Goal: Task Accomplishment & Management: Use online tool/utility

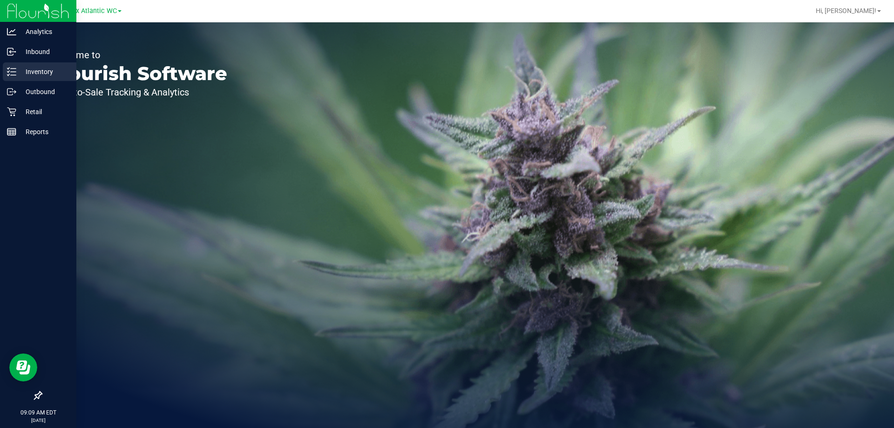
click at [36, 68] on p "Inventory" at bounding box center [44, 71] width 56 height 11
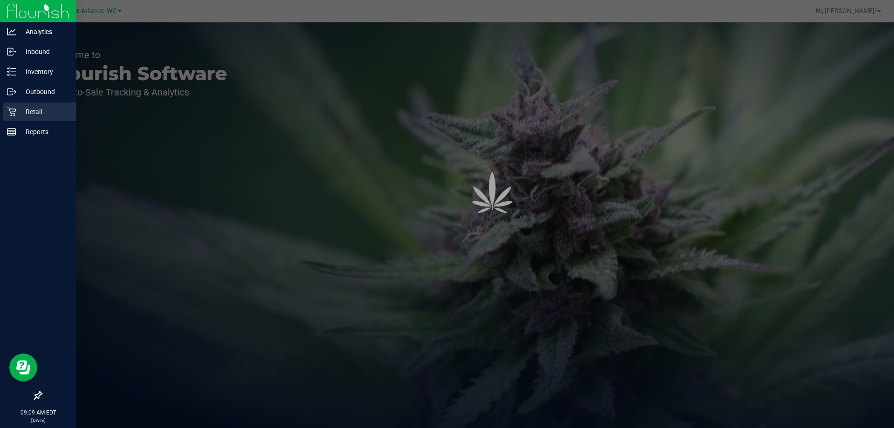
click at [33, 112] on p "Retail" at bounding box center [44, 111] width 56 height 11
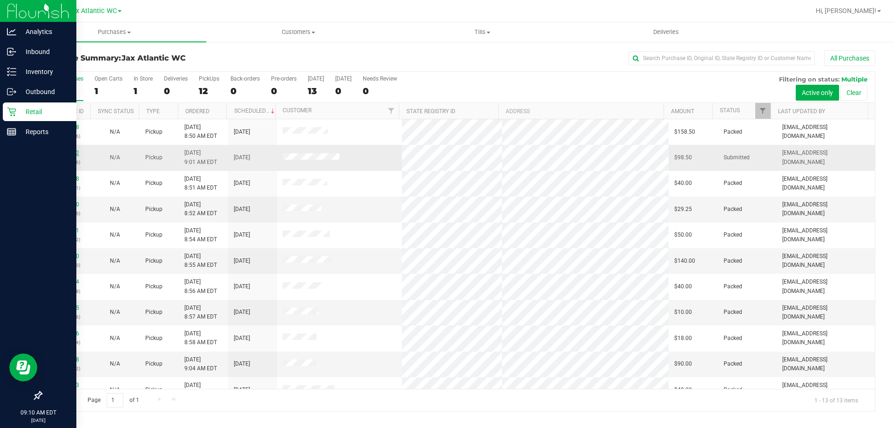
click at [68, 155] on link "11992042" at bounding box center [66, 152] width 26 height 7
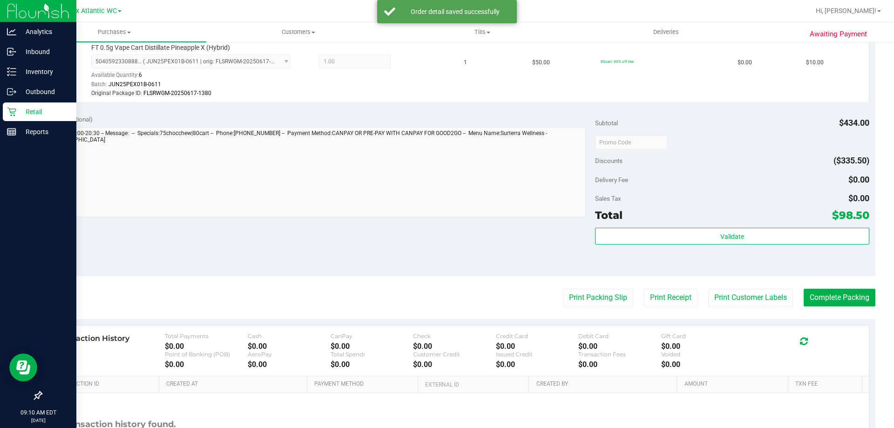
scroll to position [881, 0]
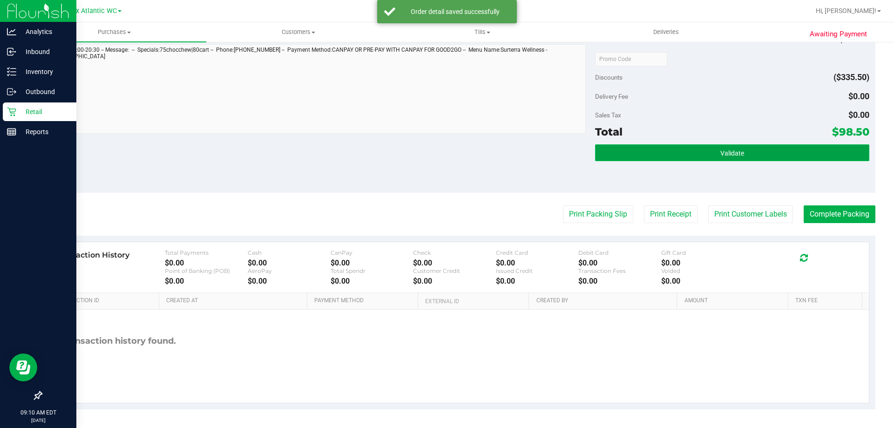
click at [679, 151] on button "Validate" at bounding box center [732, 152] width 274 height 17
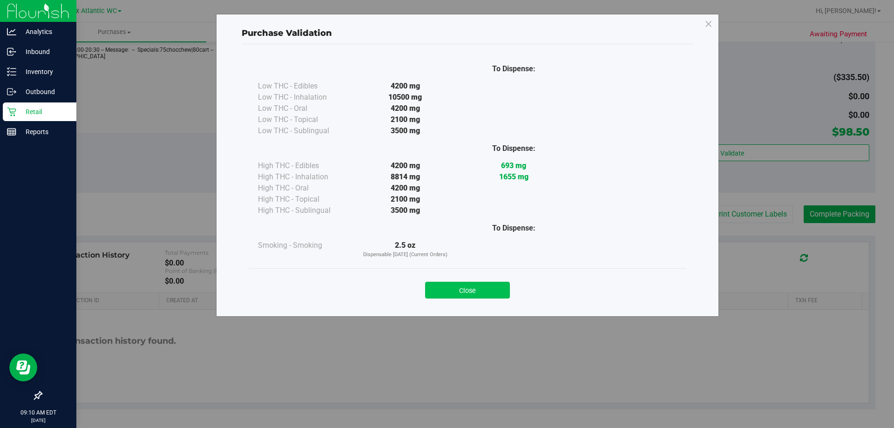
click at [463, 291] on button "Close" at bounding box center [467, 290] width 85 height 17
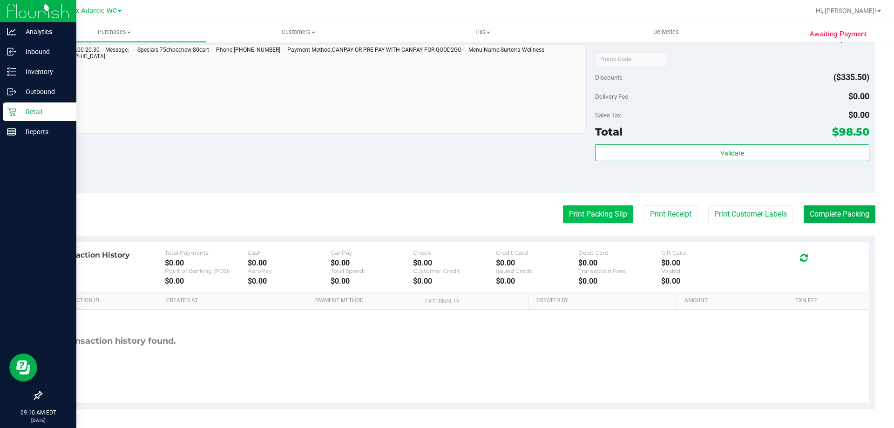
click at [591, 212] on button "Print Packing Slip" at bounding box center [598, 214] width 70 height 18
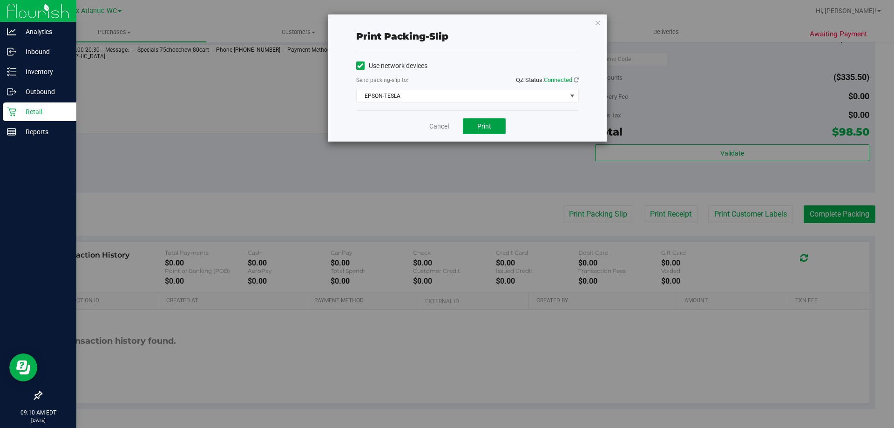
click at [487, 125] on span "Print" at bounding box center [484, 125] width 14 height 7
click at [446, 125] on link "Cancel" at bounding box center [439, 127] width 20 height 10
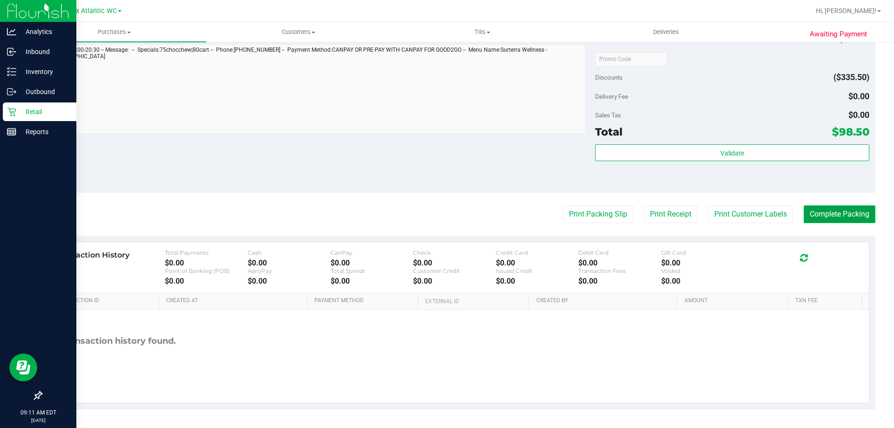
click at [823, 217] on button "Complete Packing" at bounding box center [840, 214] width 72 height 18
